Goal: Navigation & Orientation: Find specific page/section

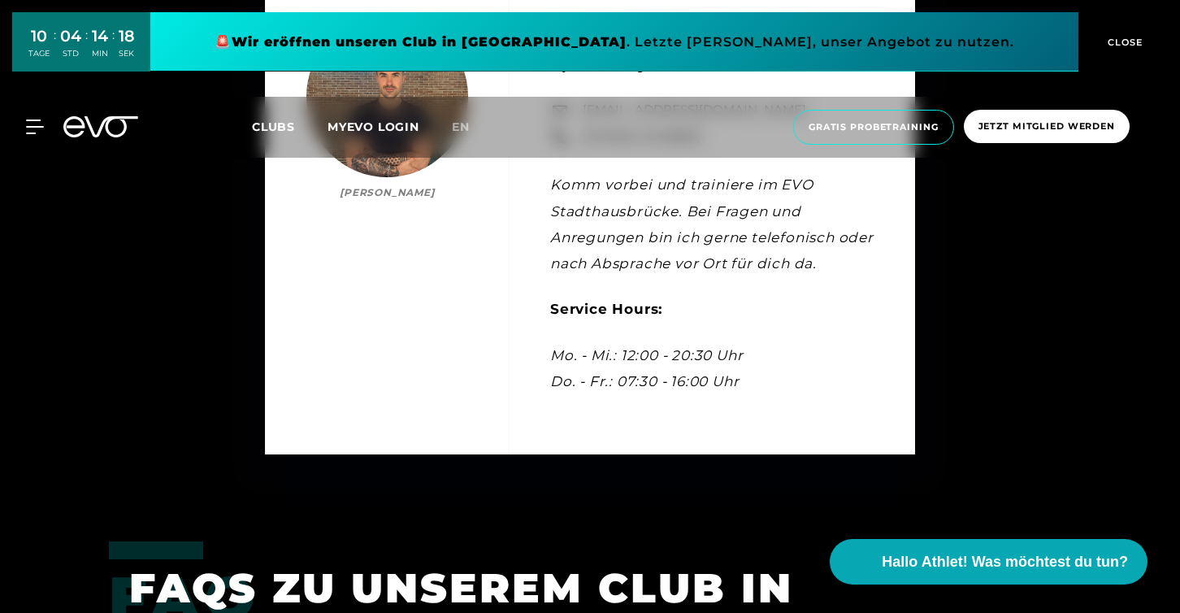
click at [87, 106] on div "MyEVO Login Über EVO Mitgliedschaften Probetraining TAGESPASS EVO Studios [GEOG…" at bounding box center [589, 127] width 1173 height 61
click at [87, 121] on icon at bounding box center [112, 126] width 54 height 21
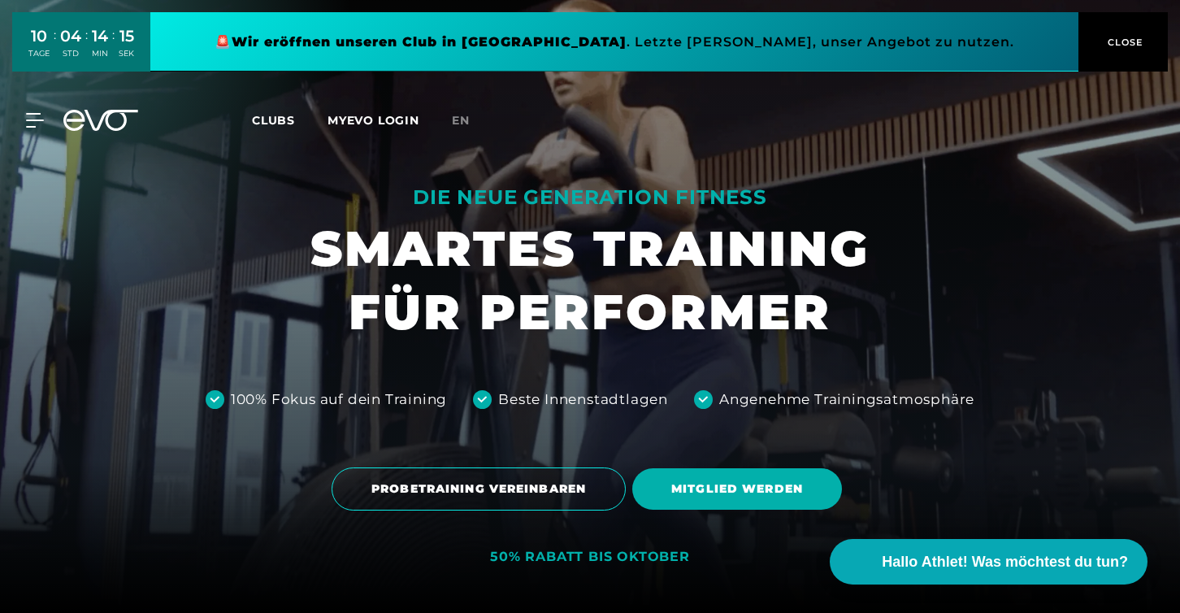
click at [556, 49] on link at bounding box center [614, 41] width 928 height 59
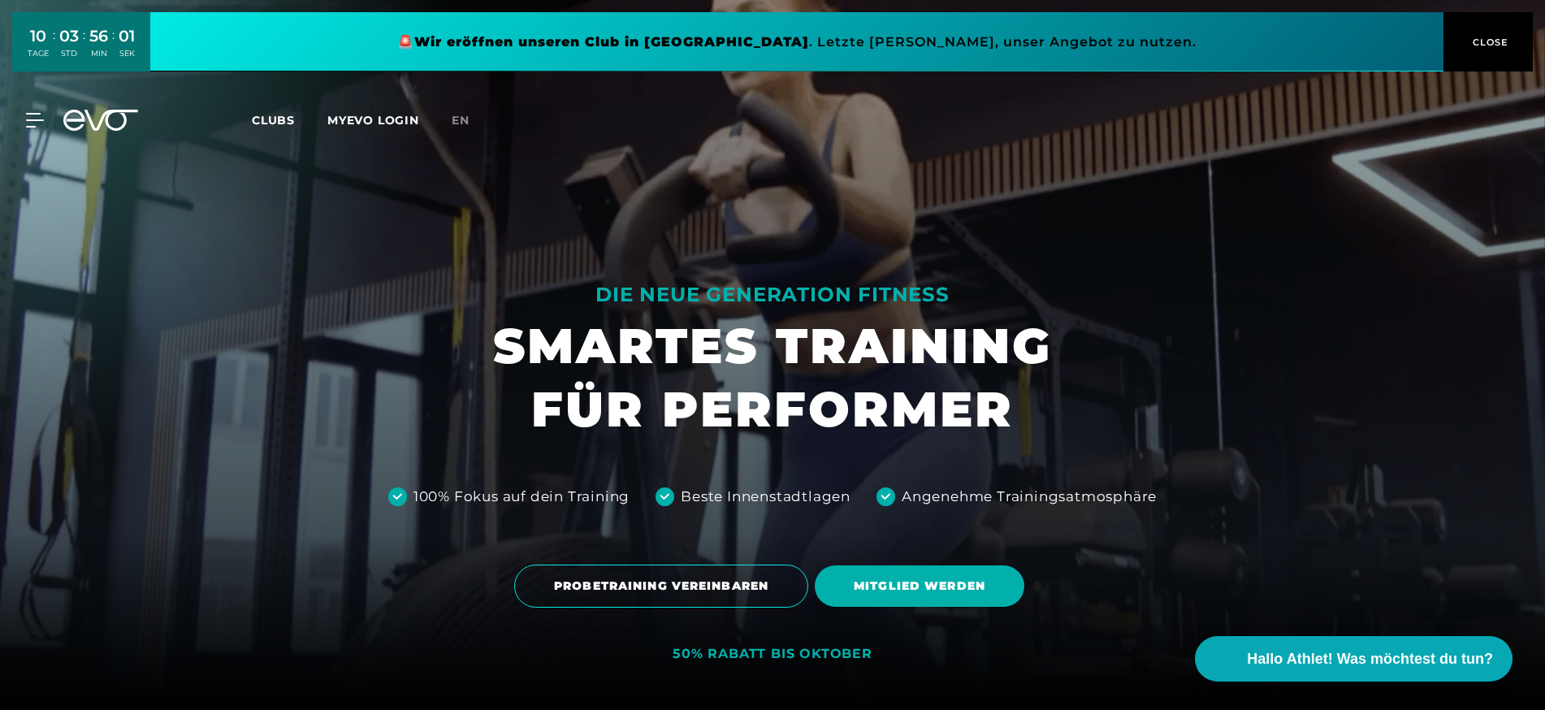
click at [75, 143] on div "MyEVO Login Über EVO Mitgliedschaften Probetraining TAGESPASS EVO Studios [GEOG…" at bounding box center [772, 120] width 1545 height 73
click at [104, 122] on icon at bounding box center [100, 120] width 75 height 21
click at [41, 126] on icon at bounding box center [38, 120] width 24 height 15
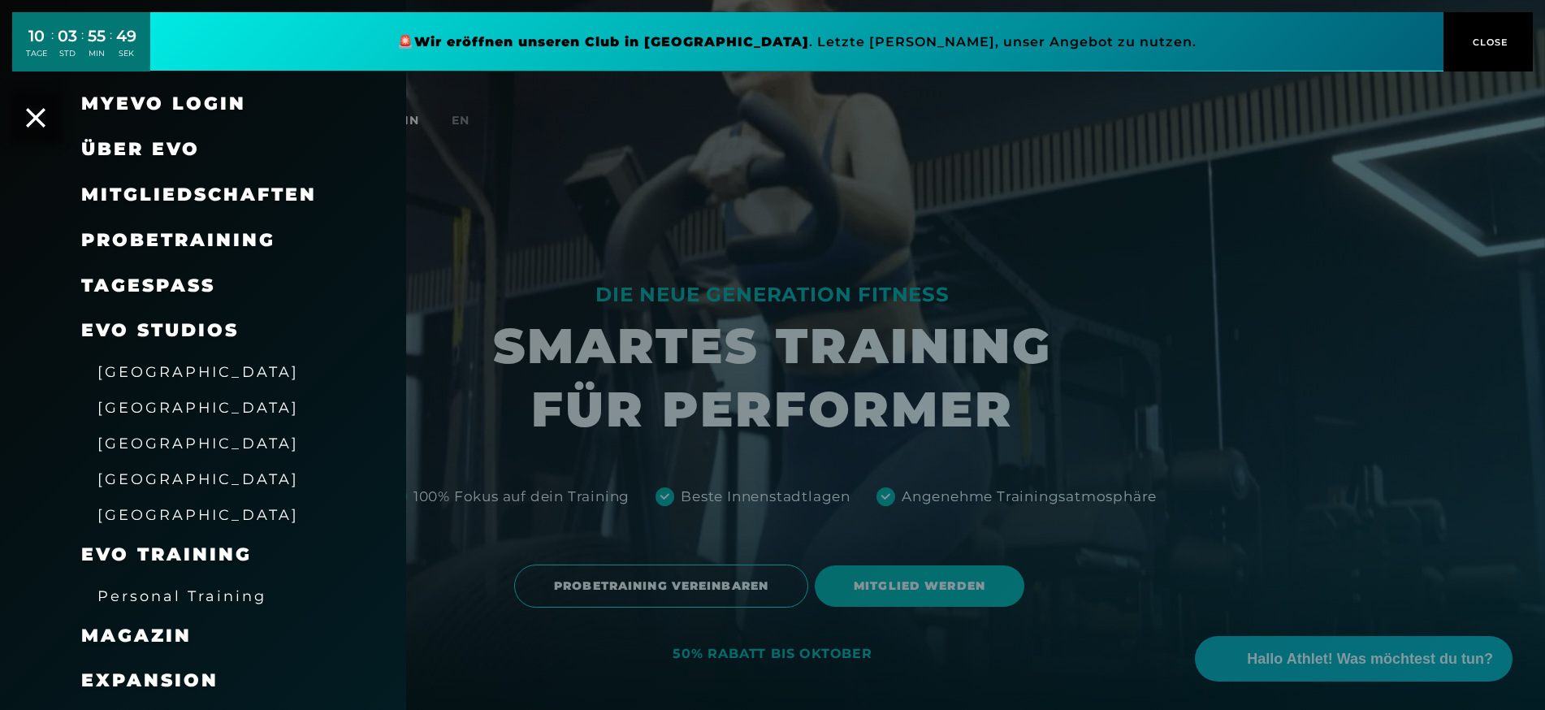
click at [58, 109] on div "MyEVO Login" at bounding box center [203, 104] width 406 height 46
click at [48, 119] on div "MyEVO Login" at bounding box center [203, 104] width 406 height 46
click at [32, 115] on icon at bounding box center [35, 117] width 21 height 21
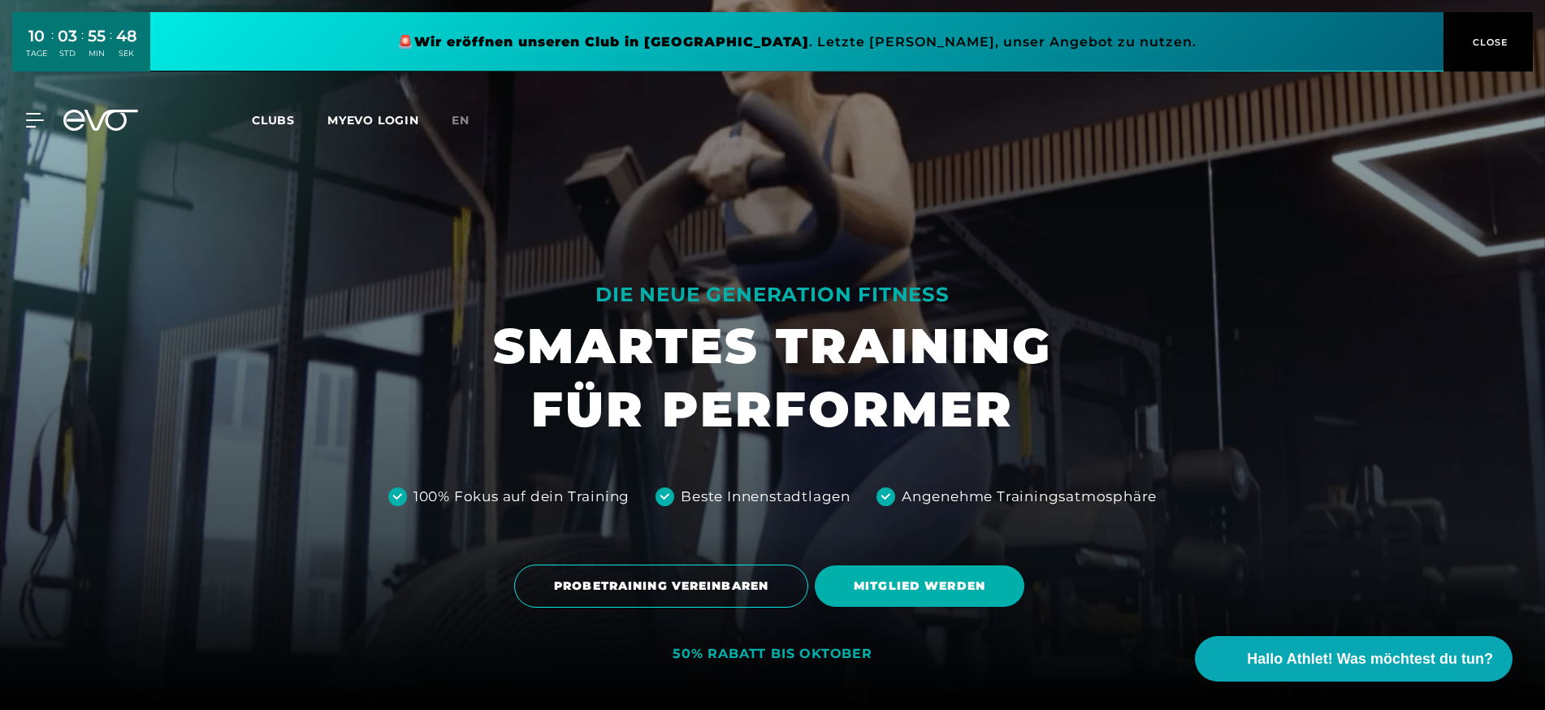
click at [123, 122] on icon at bounding box center [100, 120] width 75 height 21
click at [106, 124] on icon at bounding box center [100, 120] width 75 height 21
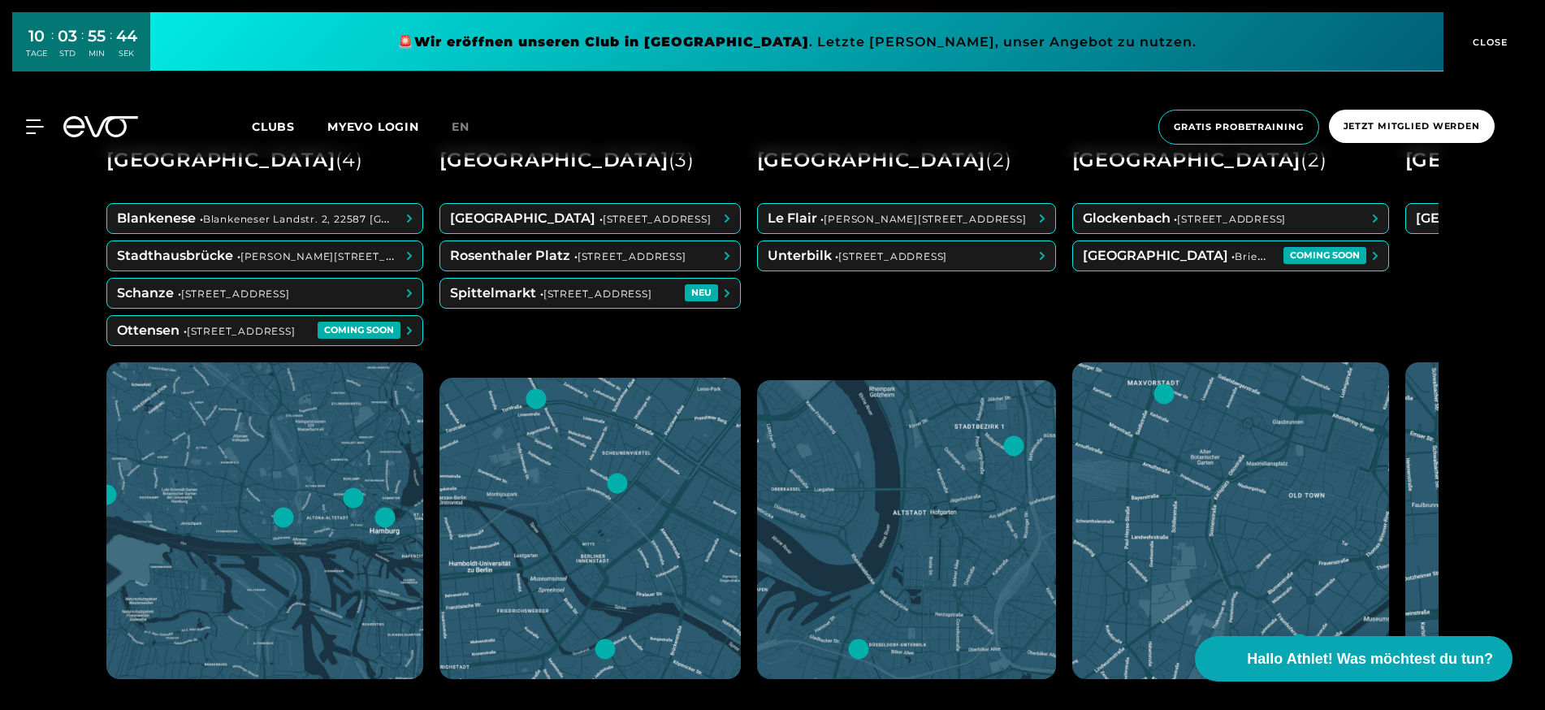
scroll to position [784, 0]
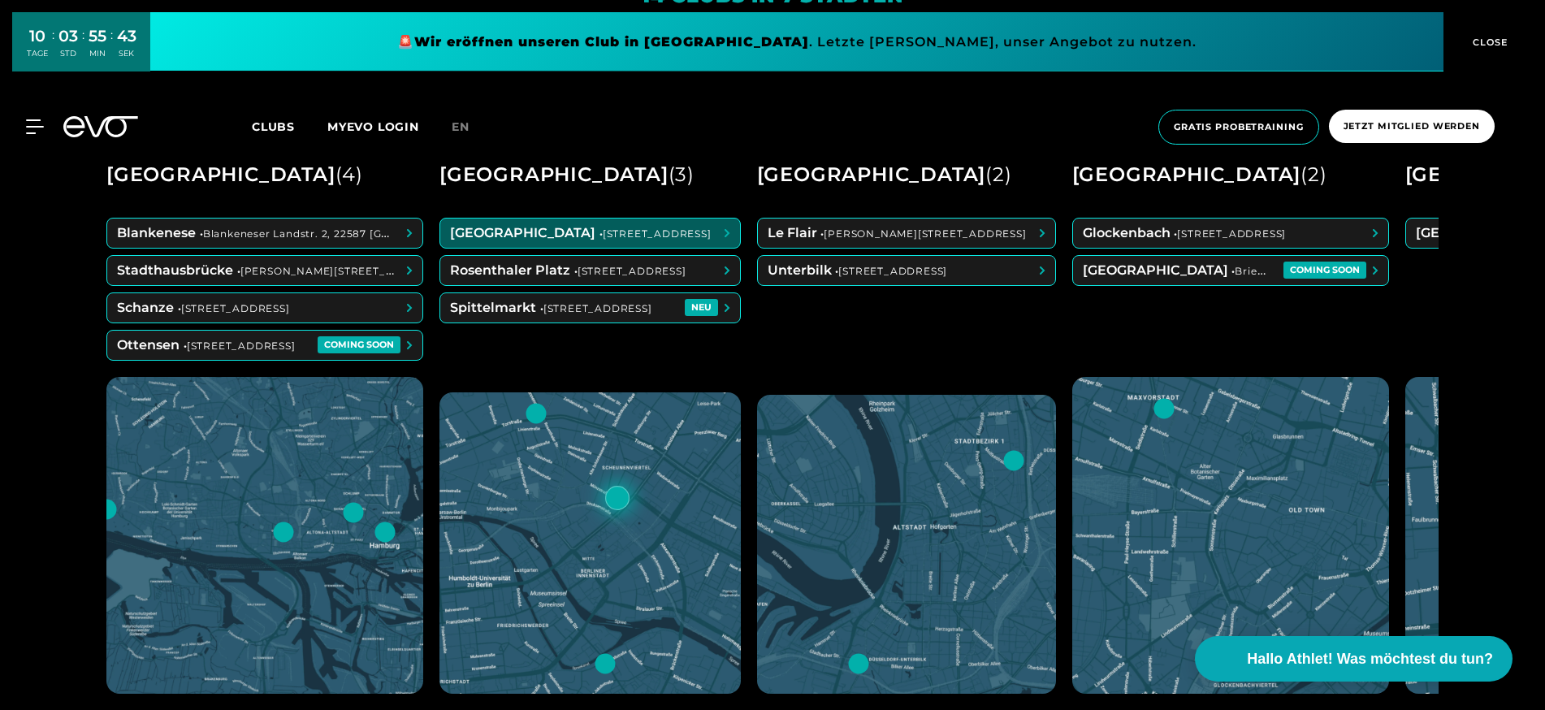
click at [530, 227] on span at bounding box center [590, 233] width 300 height 29
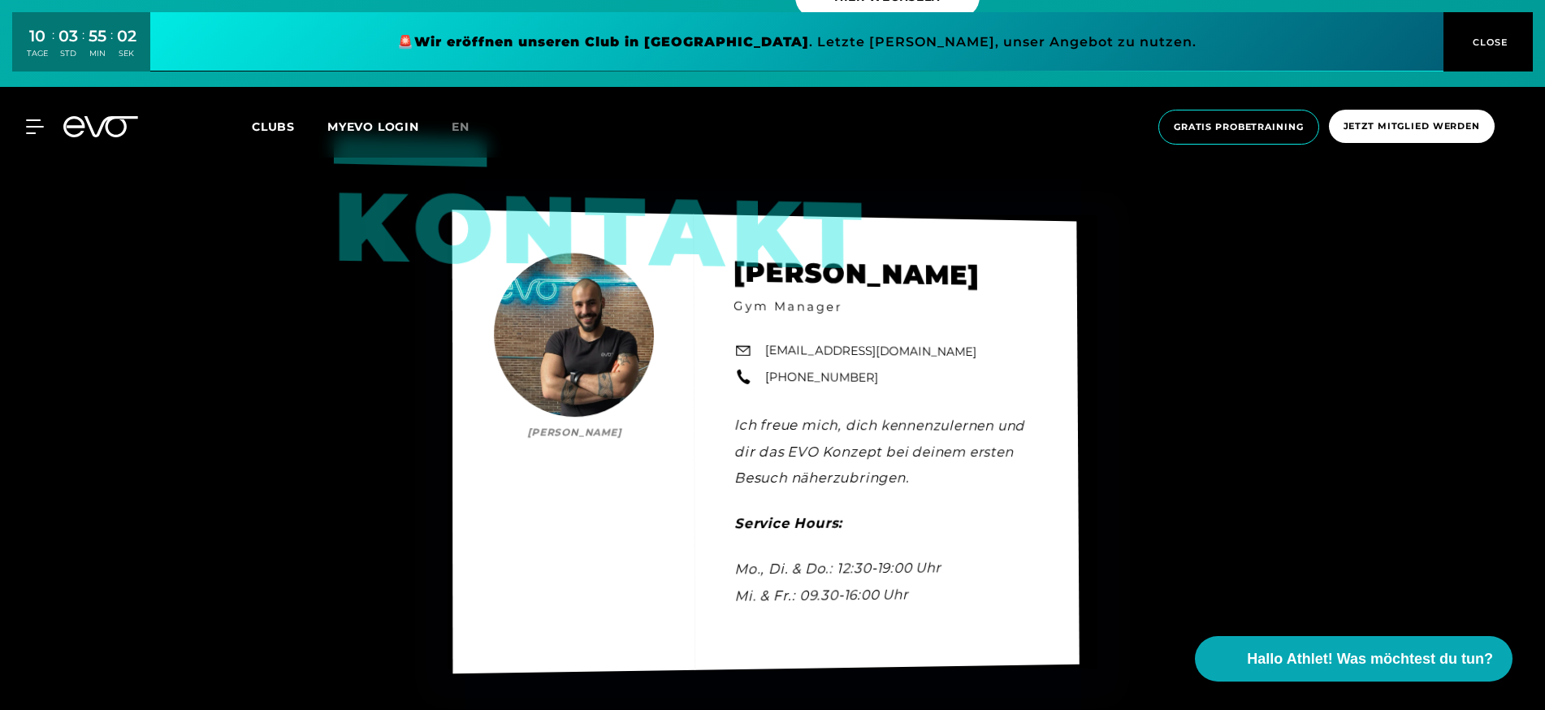
scroll to position [5124, 0]
